Goal: Task Accomplishment & Management: Use online tool/utility

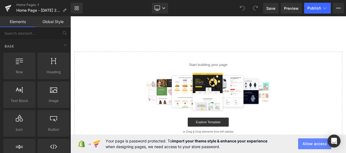
click at [320, 142] on button "Allow access" at bounding box center [314, 144] width 33 height 11
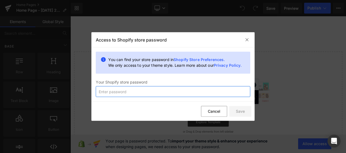
click at [228, 89] on input "text" at bounding box center [173, 91] width 154 height 11
type input "lichtjevoorjou"
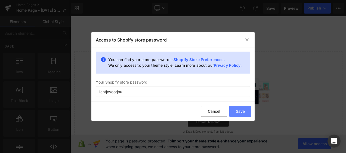
click at [247, 108] on button "Save" at bounding box center [240, 111] width 22 height 11
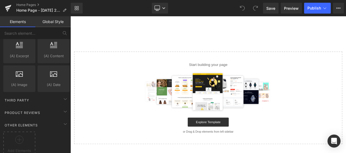
scroll to position [1078, 0]
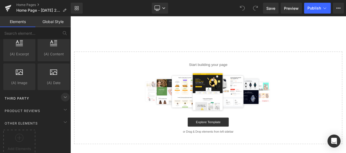
click at [64, 94] on icon at bounding box center [65, 97] width 7 height 7
click at [63, 107] on icon at bounding box center [65, 110] width 7 height 7
click at [62, 119] on icon at bounding box center [65, 122] width 7 height 7
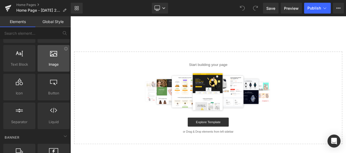
scroll to position [37, 0]
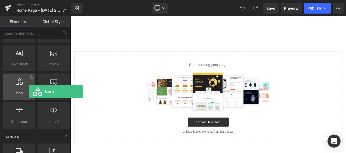
click at [29, 92] on span "Icon" at bounding box center [19, 93] width 29 height 6
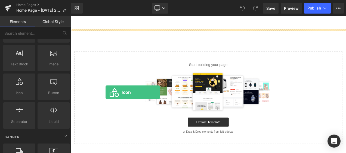
drag, startPoint x: 99, startPoint y: 108, endPoint x: 112, endPoint y: 107, distance: 13.1
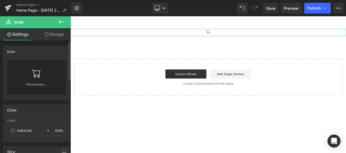
drag, startPoint x: 98, startPoint y: 57, endPoint x: 38, endPoint y: 79, distance: 64.3
click at [38, 79] on link at bounding box center [36, 71] width 9 height 22
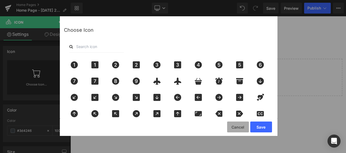
click at [235, 128] on button "Cancel" at bounding box center [238, 127] width 22 height 11
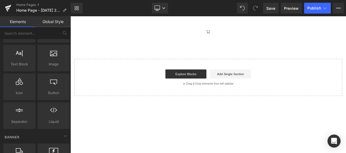
click at [180, 85] on div "Explore Blocks Add Single Section" at bounding box center [234, 85] width 303 height 11
drag, startPoint x: 180, startPoint y: 85, endPoint x: 166, endPoint y: 89, distance: 14.3
click at [166, 89] on div "Explore Blocks Add Single Section" at bounding box center [234, 85] width 303 height 11
drag, startPoint x: 166, startPoint y: 89, endPoint x: 163, endPoint y: 105, distance: 16.2
click at [163, 105] on div "Start building your page Explore Blocks Add Single Section or Drag & Drop eleme…" at bounding box center [234, 90] width 319 height 44
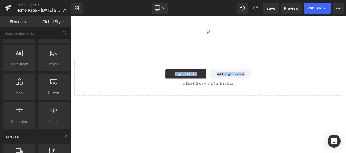
drag, startPoint x: 163, startPoint y: 105, endPoint x: 154, endPoint y: 94, distance: 14.3
click at [154, 94] on div "Start building your page Explore Blocks Add Single Section or Drag & Drop eleme…" at bounding box center [234, 90] width 319 height 44
drag, startPoint x: 154, startPoint y: 94, endPoint x: 132, endPoint y: 98, distance: 21.8
click at [132, 98] on p "or Drag & Drop elements from left sidebar" at bounding box center [234, 97] width 303 height 4
click at [226, 123] on body "Skip to content Submit Close search Home Catalog Icon Select your layout" at bounding box center [234, 98] width 329 height 164
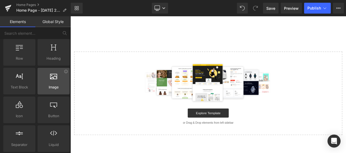
scroll to position [0, 0]
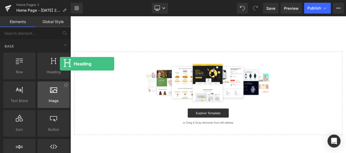
click at [60, 64] on div at bounding box center [53, 63] width 29 height 12
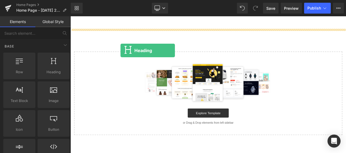
drag, startPoint x: 130, startPoint y: 80, endPoint x: 130, endPoint y: 57, distance: 22.8
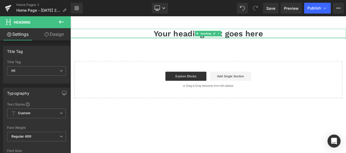
click at [203, 41] on div at bounding box center [234, 41] width 329 height 1
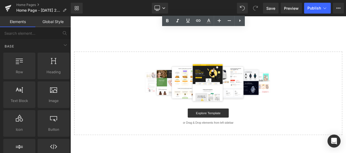
click at [136, 42] on div "Select your layout" at bounding box center [234, 94] width 329 height 127
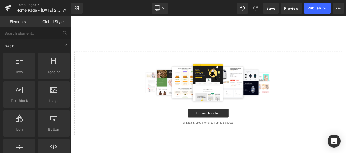
click at [54, 24] on link "Global Style" at bounding box center [52, 21] width 35 height 11
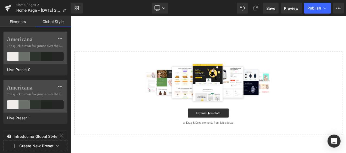
click at [26, 26] on link "Elements" at bounding box center [17, 21] width 35 height 11
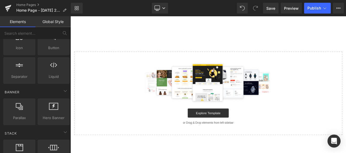
scroll to position [98, 0]
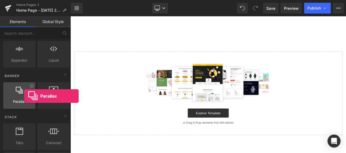
click at [24, 96] on div at bounding box center [19, 93] width 29 height 12
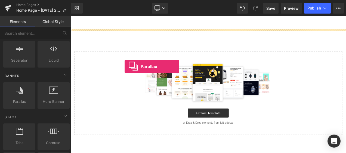
drag, startPoint x: 95, startPoint y: 113, endPoint x: 137, endPoint y: 75, distance: 56.6
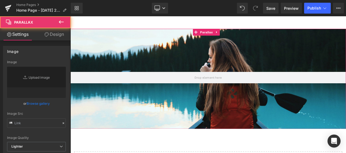
type input "[URL][DOMAIN_NAME]"
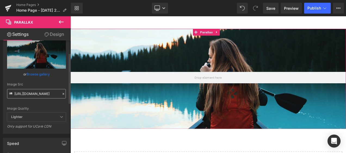
scroll to position [27, 0]
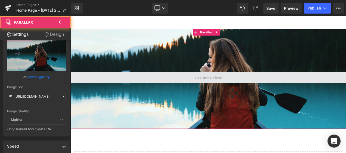
click at [100, 90] on span at bounding box center [234, 90] width 329 height 14
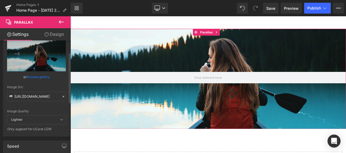
click at [48, 77] on link "Browse gallery" at bounding box center [38, 77] width 23 height 10
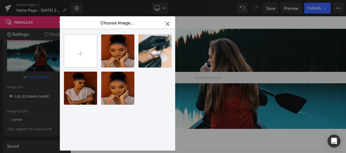
click at [86, 57] on input "file" at bounding box center [80, 51] width 33 height 33
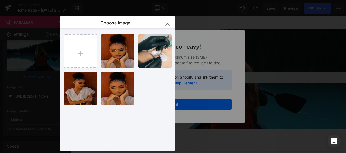
click at [166, 23] on icon "button" at bounding box center [168, 24] width 4 height 4
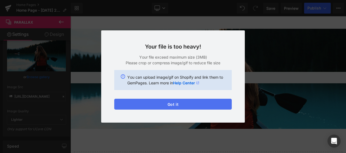
click at [176, 102] on button "Got it" at bounding box center [172, 104] width 117 height 11
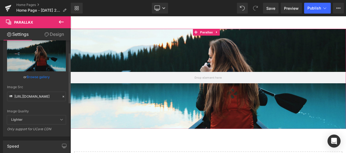
click at [39, 77] on link "Browse gallery" at bounding box center [38, 77] width 23 height 10
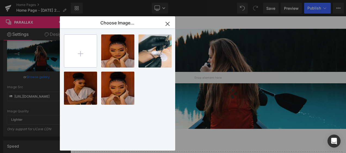
click at [90, 54] on input "file" at bounding box center [80, 51] width 33 height 33
type input "C:\fakepath\Celebrations Affirmations00014-2-3-rectangle (1) (2).jpeg"
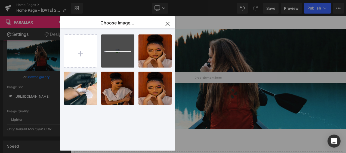
click at [128, 58] on div at bounding box center [117, 51] width 33 height 33
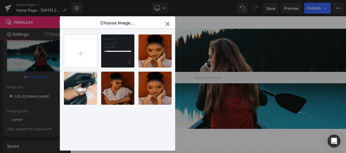
click at [124, 56] on div at bounding box center [117, 51] width 33 height 33
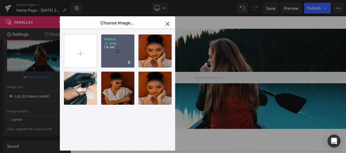
click at [123, 60] on div "Celebra... _2_.jpeg 1.16 MB" at bounding box center [117, 51] width 33 height 33
type input "[URL][DOMAIN_NAME]"
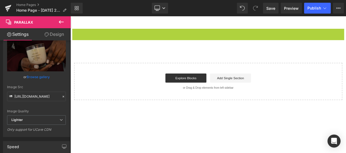
scroll to position [3, 3]
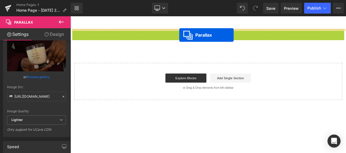
drag, startPoint x: 222, startPoint y: 35, endPoint x: 200, endPoint y: 39, distance: 22.0
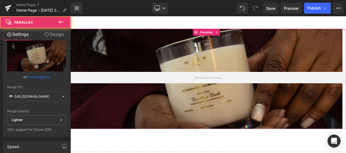
drag, startPoint x: 257, startPoint y: 72, endPoint x: 255, endPoint y: 99, distance: 26.5
click at [255, 99] on div at bounding box center [232, 100] width 325 height 164
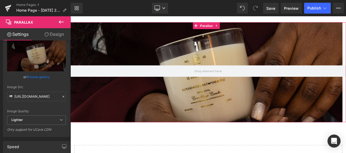
scroll to position [6, 0]
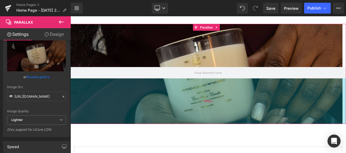
click at [233, 118] on span "200px" at bounding box center [235, 117] width 10 height 5
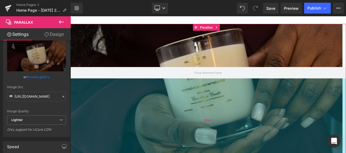
scroll to position [0, 0]
drag, startPoint x: 234, startPoint y: 119, endPoint x: 235, endPoint y: 164, distance: 45.7
click at [235, 153] on div "367px" at bounding box center [234, 141] width 329 height 100
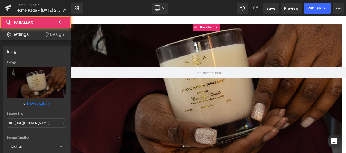
click at [251, 58] on div at bounding box center [232, 99] width 325 height 164
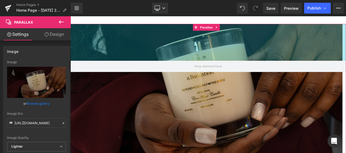
scroll to position [252, 325]
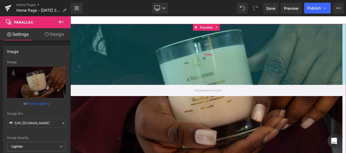
drag, startPoint x: 257, startPoint y: 29, endPoint x: 257, endPoint y: 50, distance: 21.2
click at [257, 50] on div "268px" at bounding box center [234, 61] width 329 height 73
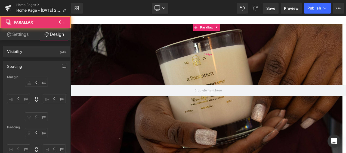
type input "0"
type input "268"
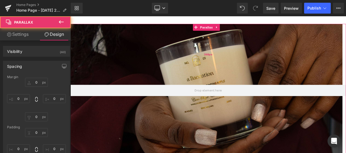
type input "0"
type input "367"
type input "0"
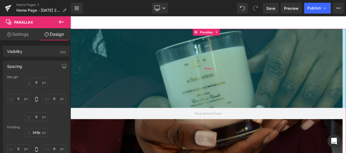
drag, startPoint x: 259, startPoint y: 103, endPoint x: 260, endPoint y: 125, distance: 22.1
click at [260, 125] on div "348px" at bounding box center [234, 78] width 329 height 95
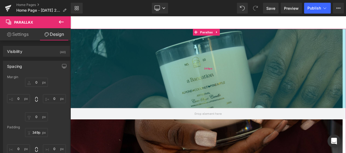
click at [261, 75] on div "349px" at bounding box center [234, 78] width 329 height 95
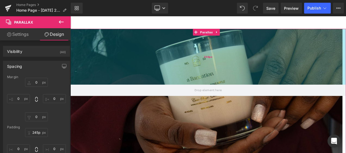
type input "244px"
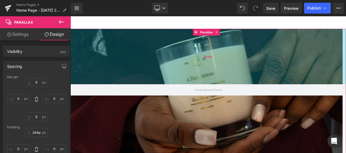
drag, startPoint x: 261, startPoint y: 75, endPoint x: 256, endPoint y: 46, distance: 29.0
click at [256, 46] on div "244px" at bounding box center [234, 64] width 329 height 66
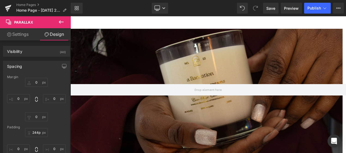
click at [63, 24] on icon at bounding box center [61, 22] width 7 height 7
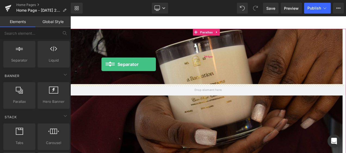
drag, startPoint x: 99, startPoint y: 78, endPoint x: 107, endPoint y: 74, distance: 9.6
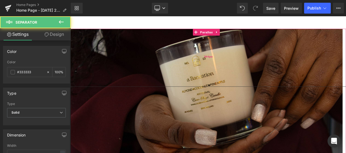
scroll to position [275, 325]
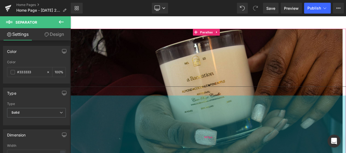
drag, startPoint x: 133, startPoint y: 101, endPoint x: 133, endPoint y: 113, distance: 12.5
click at [133, 113] on div "Separator Parallax 244px 367px" at bounding box center [234, 121] width 329 height 180
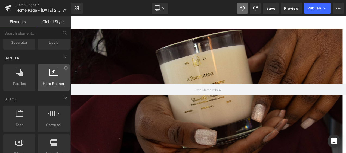
scroll to position [124, 0]
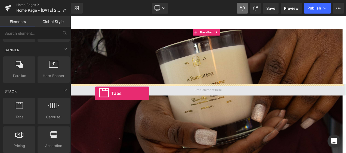
drag, startPoint x: 94, startPoint y: 128, endPoint x: 100, endPoint y: 108, distance: 20.0
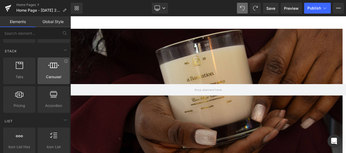
scroll to position [165, 0]
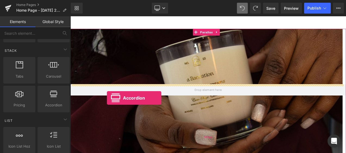
drag, startPoint x: 122, startPoint y: 121, endPoint x: 114, endPoint y: 114, distance: 10.2
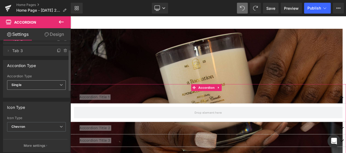
scroll to position [25, 0]
click at [44, 127] on span "Chevron" at bounding box center [36, 127] width 59 height 10
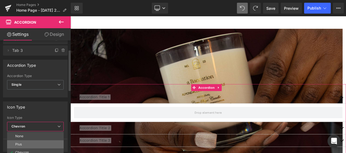
click at [42, 141] on li "Plus" at bounding box center [35, 145] width 57 height 8
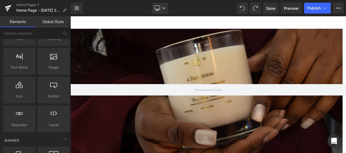
scroll to position [0, 0]
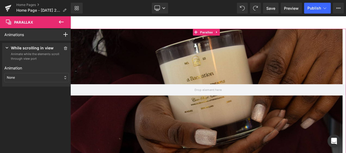
click at [61, 77] on div "None" at bounding box center [36, 77] width 64 height 9
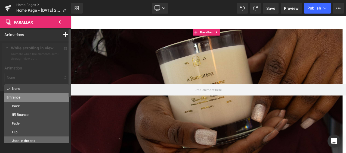
click at [48, 138] on div "Jack In the box" at bounding box center [36, 141] width 64 height 9
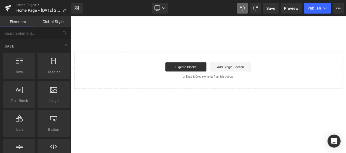
scroll to position [3, 3]
click at [65, 44] on icon at bounding box center [65, 45] width 7 height 7
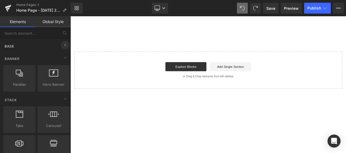
click at [65, 44] on icon at bounding box center [65, 45] width 7 height 7
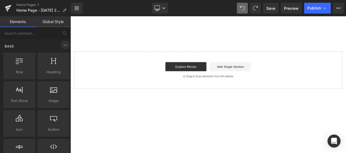
click at [65, 44] on icon at bounding box center [65, 45] width 7 height 7
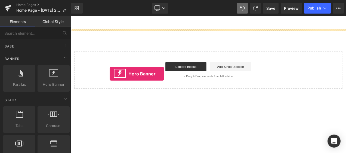
drag, startPoint x: 126, startPoint y: 92, endPoint x: 117, endPoint y: 85, distance: 10.8
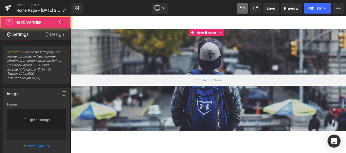
type input "[URL][DOMAIN_NAME]"
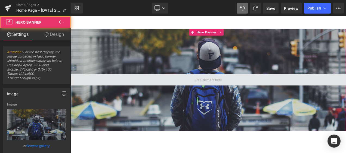
click at [120, 88] on span at bounding box center [234, 93] width 329 height 14
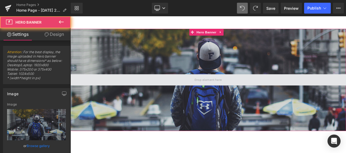
click at [120, 88] on span at bounding box center [234, 93] width 329 height 14
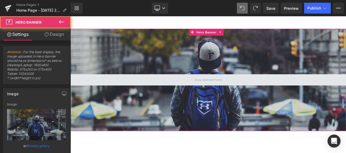
click at [120, 92] on span at bounding box center [234, 93] width 329 height 14
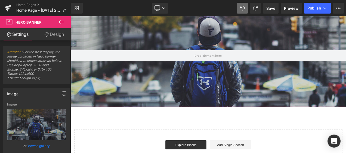
scroll to position [54, 0]
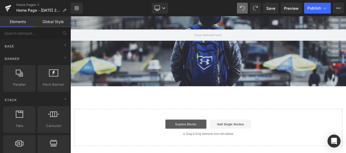
click at [222, 145] on link "Explore Blocks" at bounding box center [208, 145] width 49 height 11
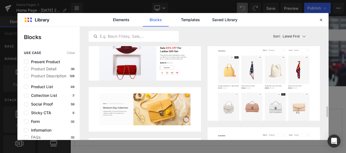
scroll to position [808, 0]
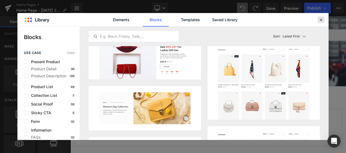
click at [321, 20] on icon at bounding box center [320, 19] width 5 height 5
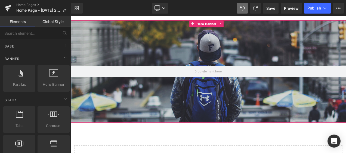
scroll to position [0, 0]
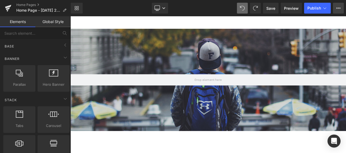
click at [333, 8] on button "Upgrade Plan View Live Page View with current Template Save Template to Library…" at bounding box center [338, 8] width 11 height 11
